Goal: Transaction & Acquisition: Obtain resource

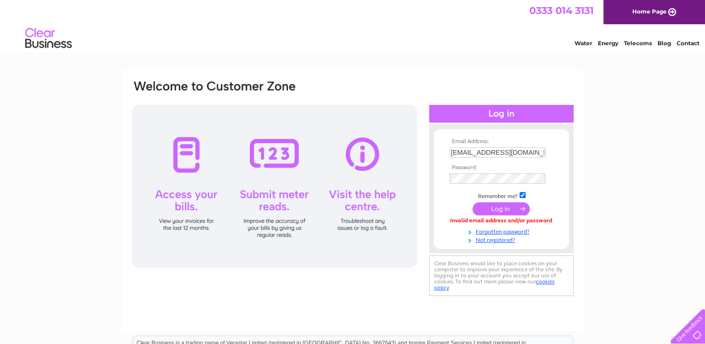
click at [493, 209] on input "submit" at bounding box center [501, 208] width 57 height 13
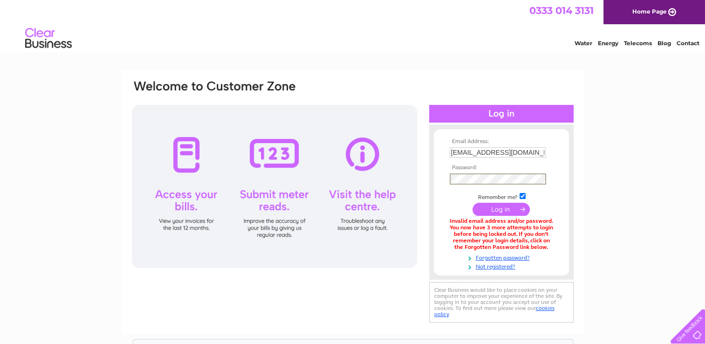
click at [436, 177] on form "Email Address: yorkbeds@hotmail.co.uk Password:" at bounding box center [501, 204] width 135 height 132
click at [487, 207] on input "submit" at bounding box center [501, 209] width 57 height 13
click at [489, 257] on link "Forgotten password?" at bounding box center [503, 256] width 106 height 9
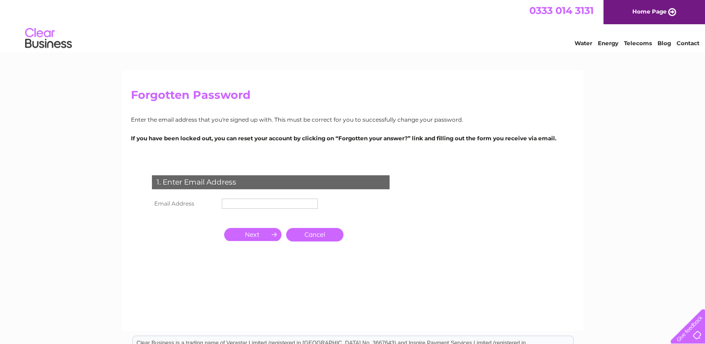
click at [302, 207] on input "text" at bounding box center [270, 204] width 96 height 10
type input "[EMAIL_ADDRESS][DOMAIN_NAME]"
click at [258, 234] on input "button" at bounding box center [252, 235] width 57 height 13
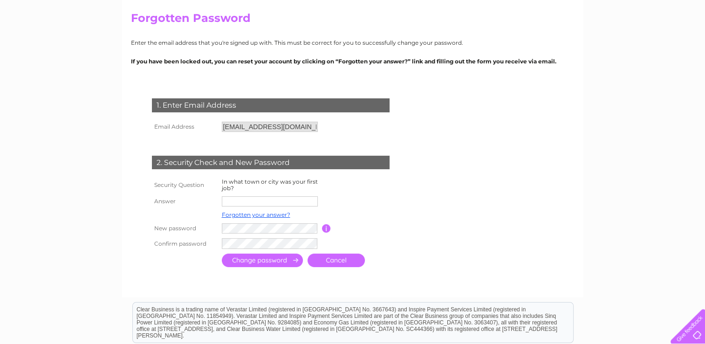
scroll to position [93, 0]
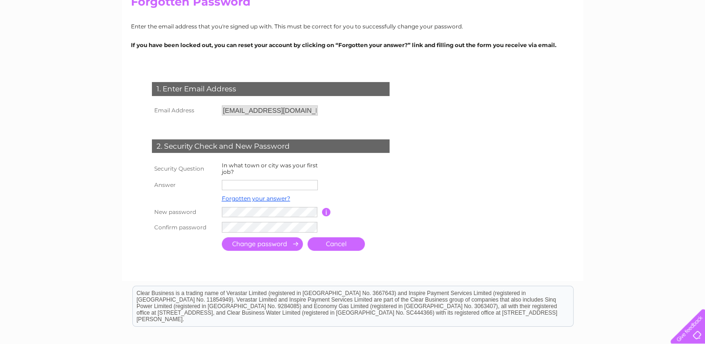
click at [263, 185] on input "text" at bounding box center [270, 185] width 96 height 10
type input "Malton"
click at [270, 242] on input "submit" at bounding box center [262, 245] width 81 height 14
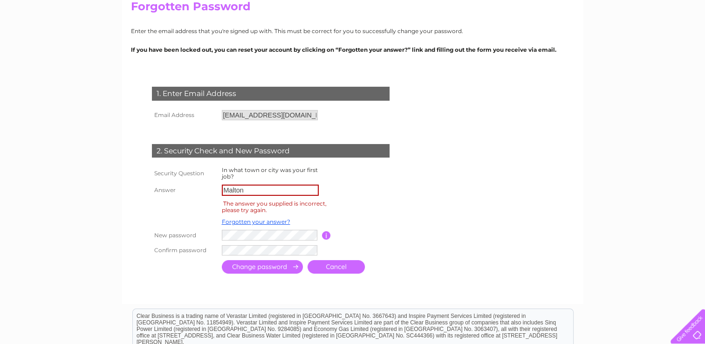
scroll to position [93, 0]
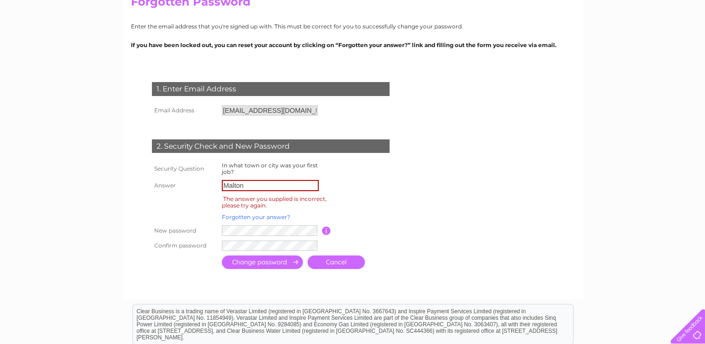
click at [248, 216] on link "Forgotten your answer?" at bounding box center [256, 217] width 69 height 7
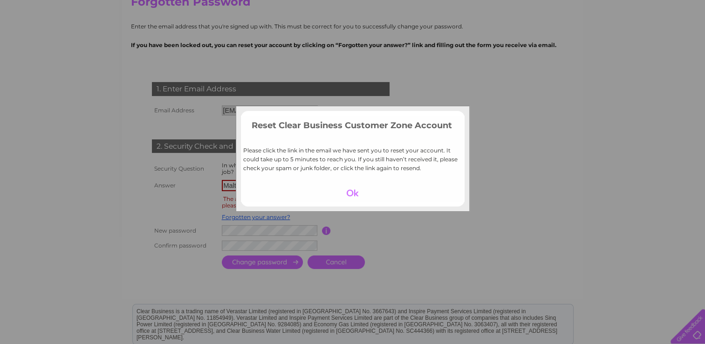
click at [351, 192] on div at bounding box center [352, 192] width 57 height 13
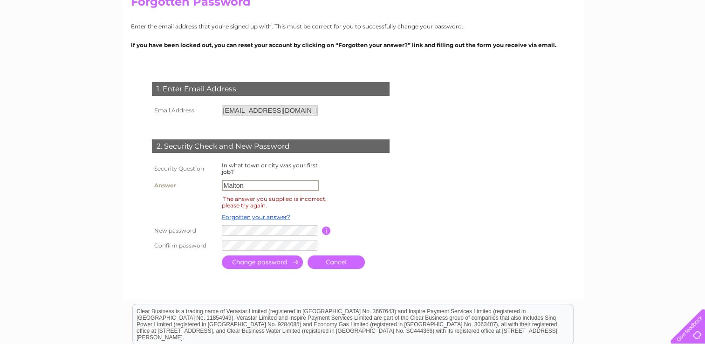
drag, startPoint x: 257, startPoint y: 185, endPoint x: 203, endPoint y: 185, distance: 54.1
click at [203, 185] on tr "Answer Malton" at bounding box center [282, 186] width 265 height 16
type input "York"
click at [246, 262] on input "submit" at bounding box center [262, 262] width 81 height 14
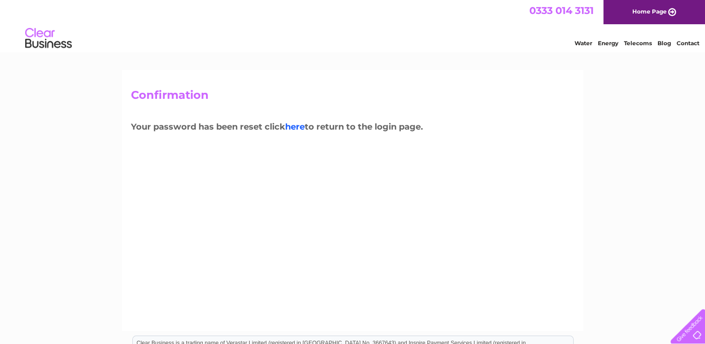
click at [299, 125] on link "here" at bounding box center [295, 127] width 20 height 10
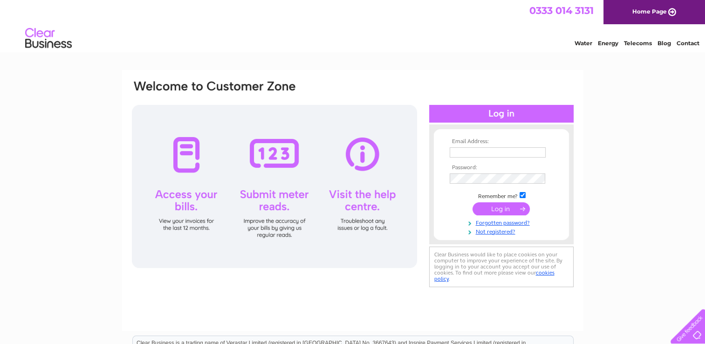
type input "yorkbeds@hotmail.co.uk"
click at [499, 210] on input "submit" at bounding box center [501, 208] width 57 height 13
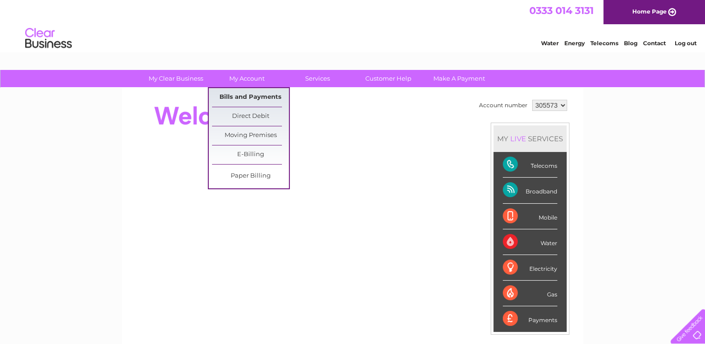
click at [233, 95] on link "Bills and Payments" at bounding box center [250, 97] width 77 height 19
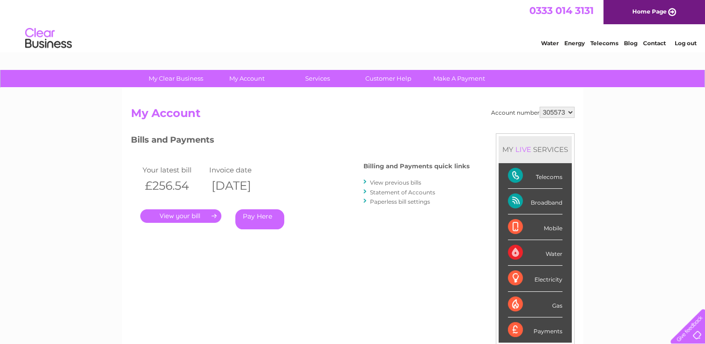
click at [176, 217] on link "." at bounding box center [180, 216] width 81 height 14
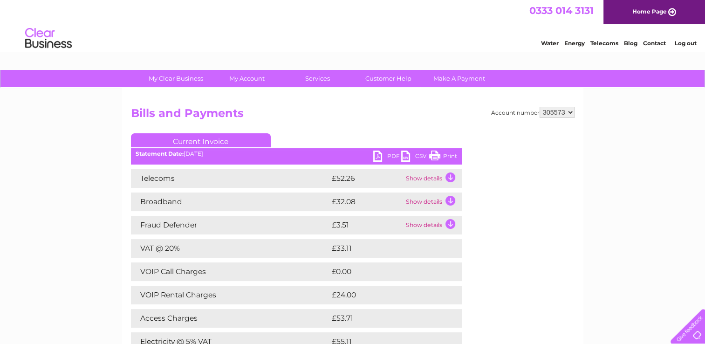
click at [376, 155] on link "PDF" at bounding box center [387, 158] width 28 height 14
